Goal: Information Seeking & Learning: Learn about a topic

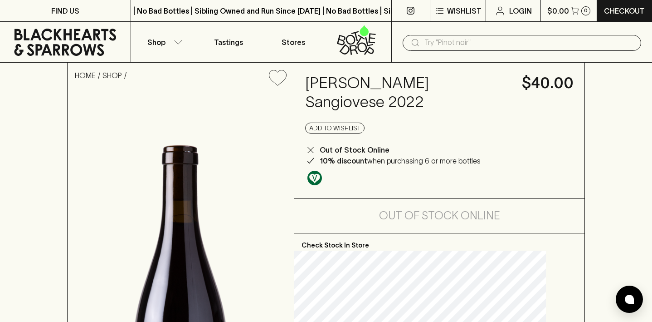
click at [421, 104] on h4 "[PERSON_NAME] Sangiovese 2022" at bounding box center [408, 93] width 206 height 38
copy h4 "Sangiovese"
click at [441, 41] on input "text" at bounding box center [530, 42] width 210 height 15
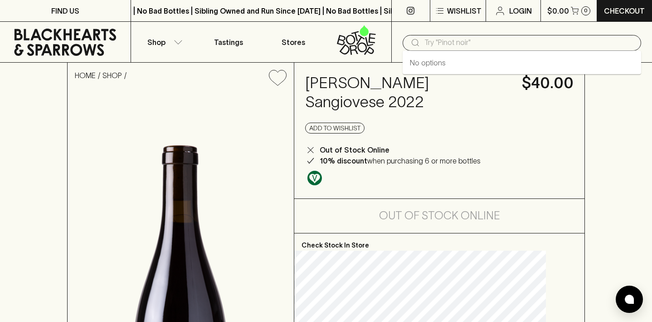
paste input "Sangiovese"
type input "Sangiovese"
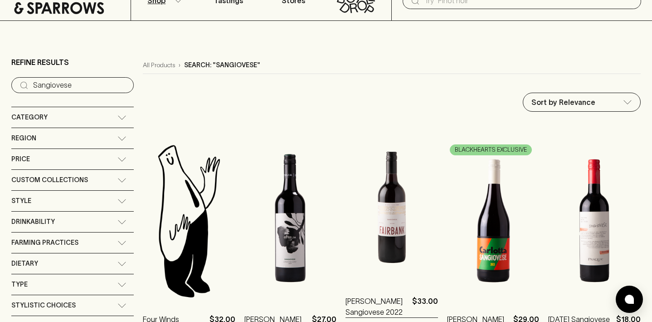
scroll to position [42, 0]
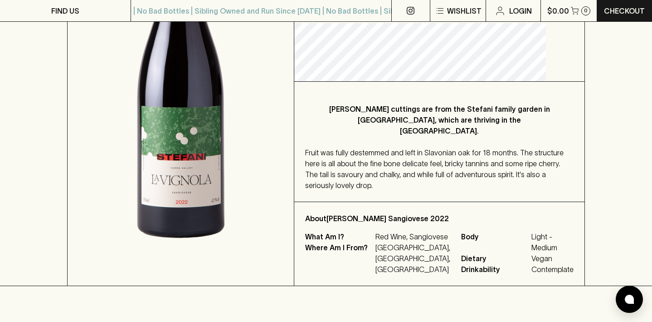
scroll to position [230, 0]
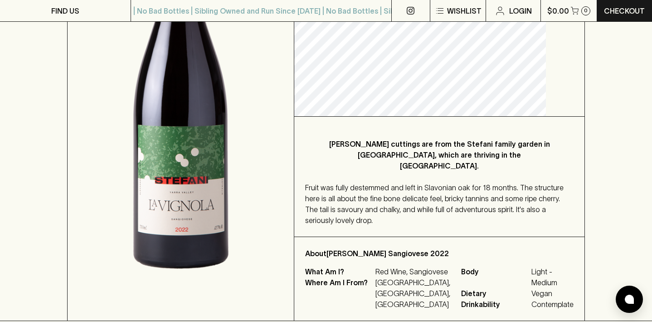
click at [420, 167] on p "[PERSON_NAME] cuttings are from the Stefani family garden in [GEOGRAPHIC_DATA],…" at bounding box center [440, 154] width 232 height 33
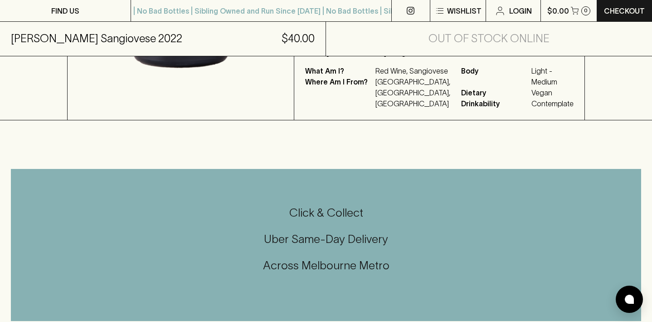
scroll to position [431, 0]
click at [413, 76] on p "Red Wine, Sangiovese" at bounding box center [413, 70] width 75 height 11
copy p "Sangiovese"
